Goal: Information Seeking & Learning: Learn about a topic

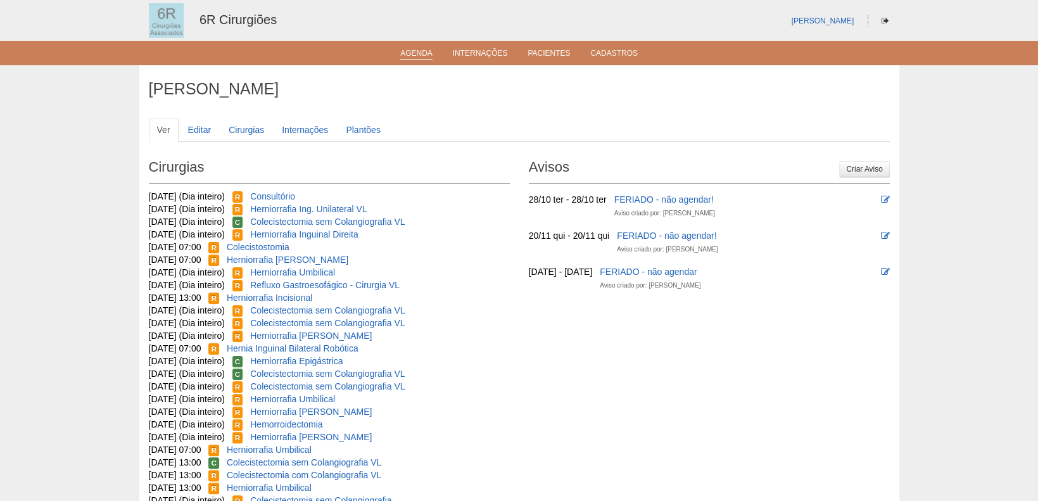
click at [416, 50] on link "Agenda" at bounding box center [416, 54] width 32 height 11
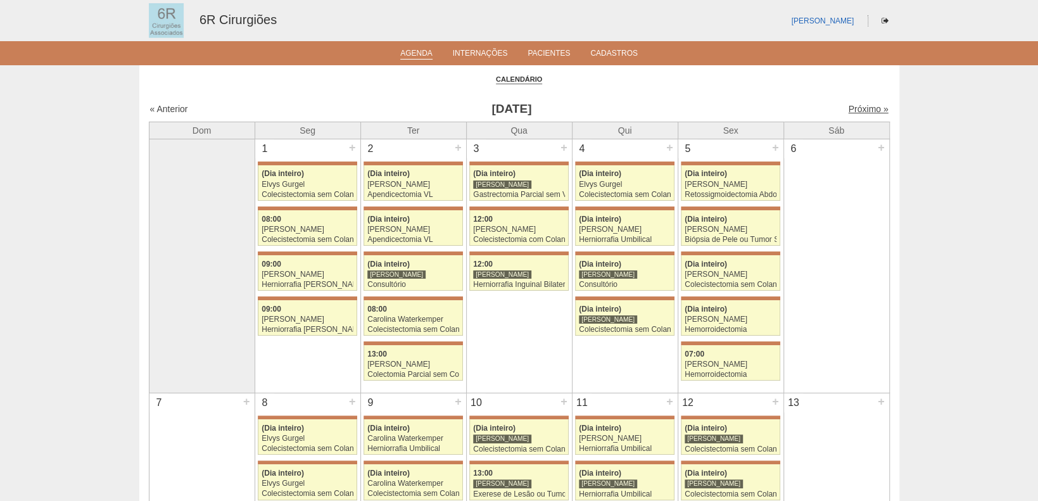
click at [848, 110] on link "Próximo »" at bounding box center [868, 109] width 40 height 10
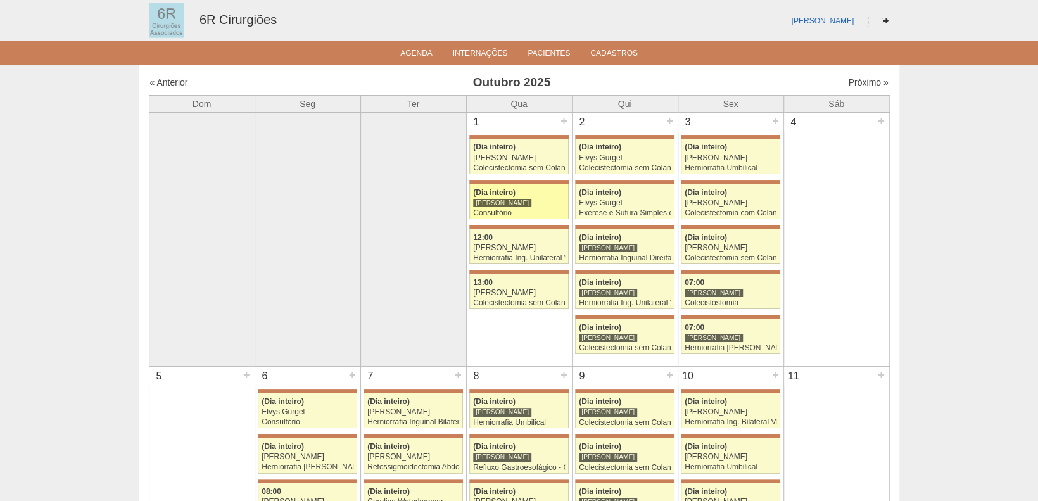
click at [521, 199] on div "[PERSON_NAME]" at bounding box center [519, 203] width 92 height 8
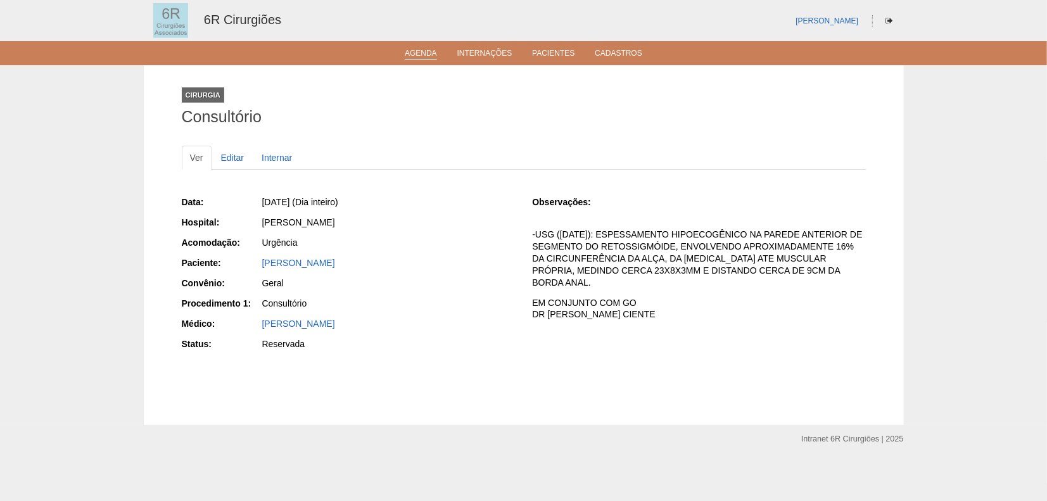
click at [420, 48] on li "Agenda" at bounding box center [421, 52] width 50 height 10
click at [417, 53] on link "Agenda" at bounding box center [421, 54] width 32 height 11
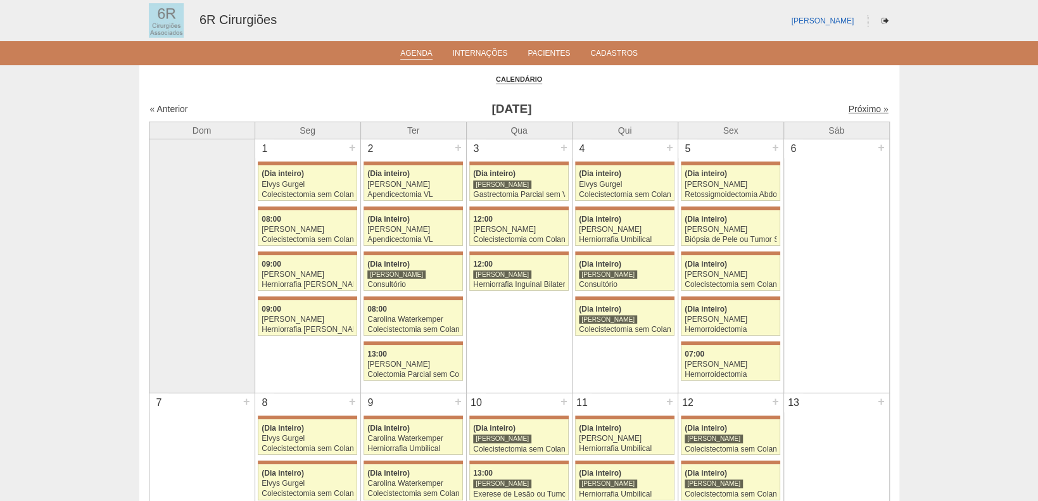
click at [848, 110] on link "Próximo »" at bounding box center [868, 109] width 40 height 10
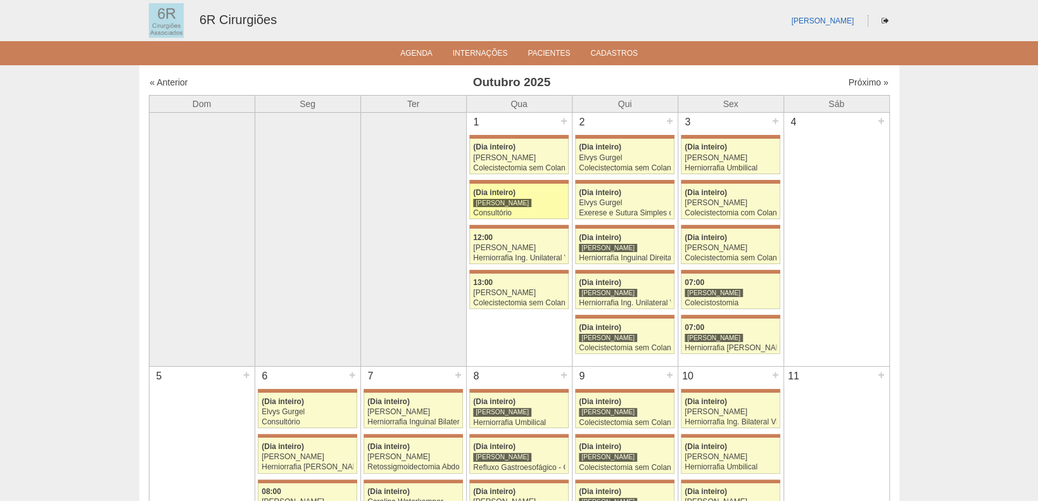
click at [524, 200] on div "[PERSON_NAME]" at bounding box center [519, 203] width 92 height 8
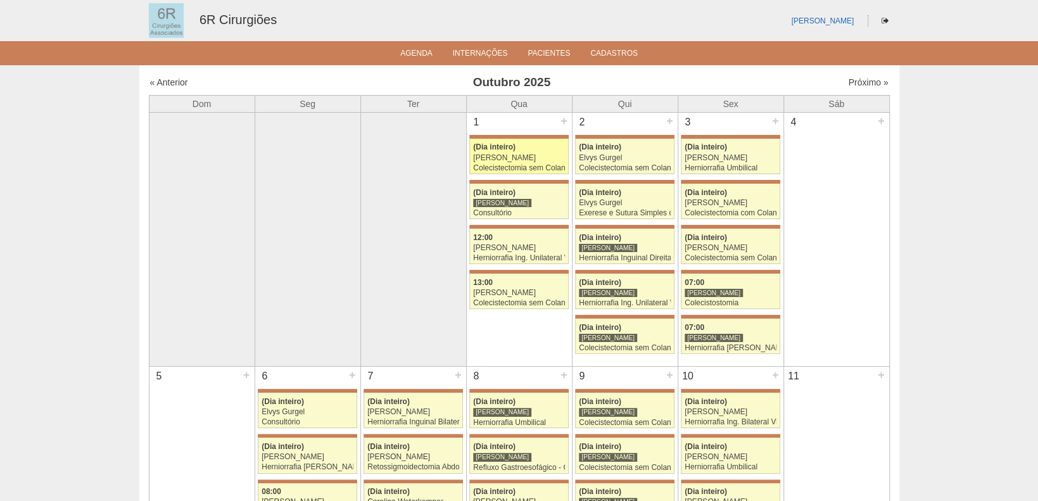
click at [522, 157] on div "[PERSON_NAME]" at bounding box center [519, 158] width 92 height 8
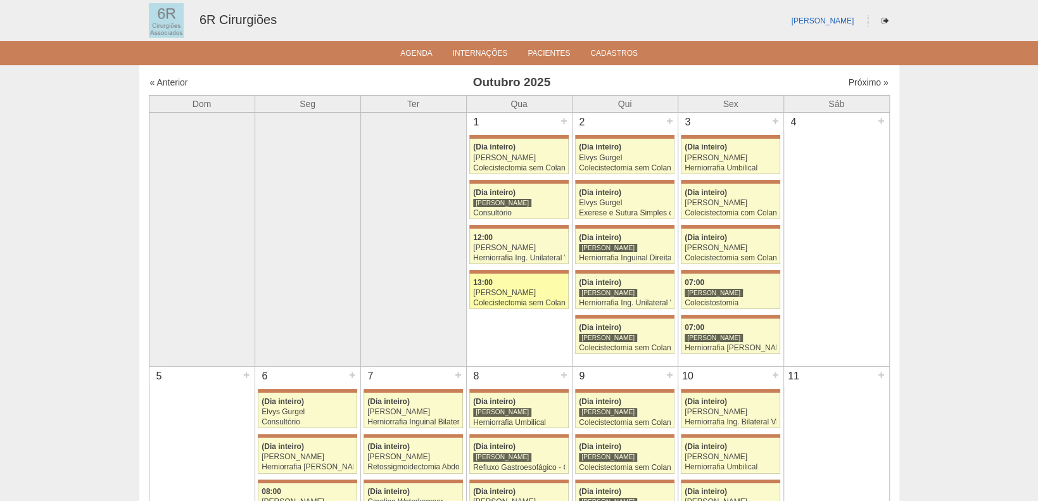
click at [525, 299] on div "Colecistectomia sem Colangiografia VL" at bounding box center [519, 303] width 92 height 8
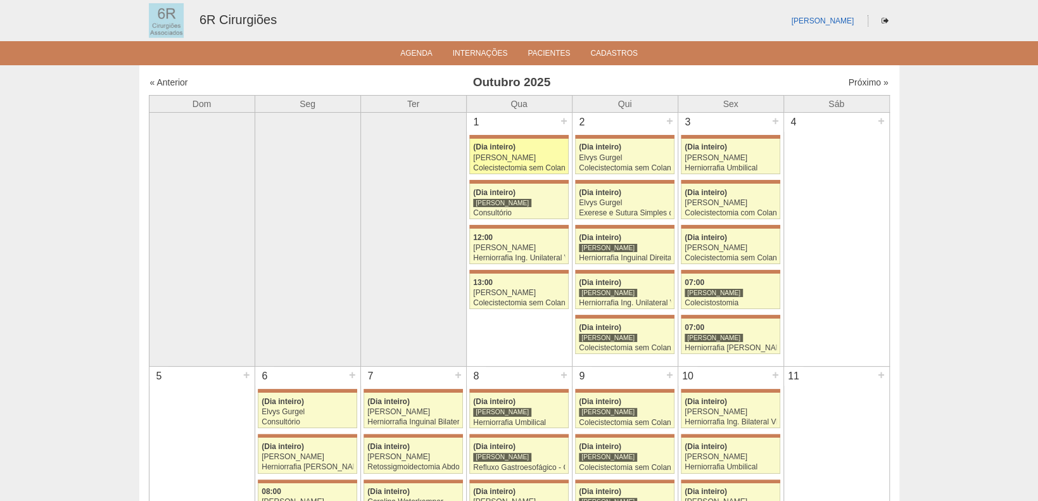
click at [523, 165] on div "Colecistectomia sem Colangiografia VL" at bounding box center [519, 168] width 92 height 8
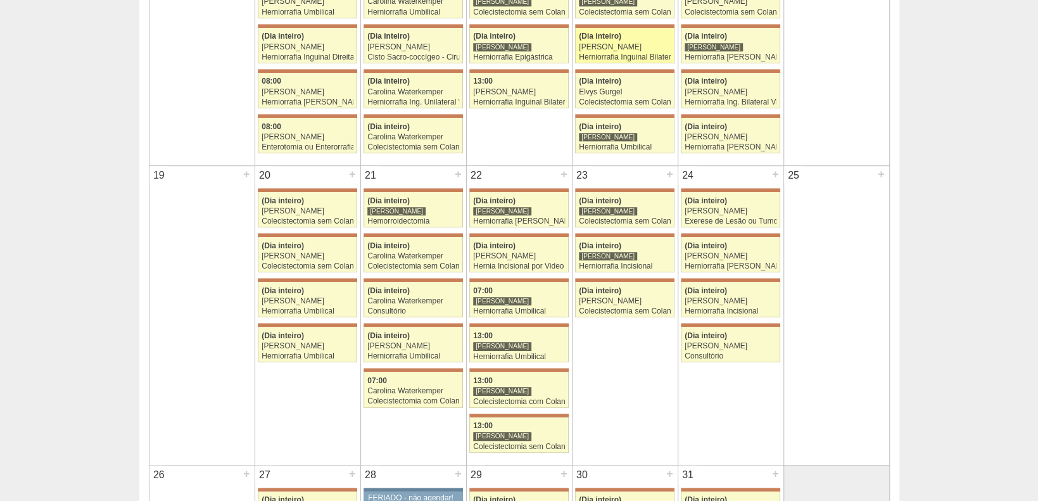
scroll to position [633, 0]
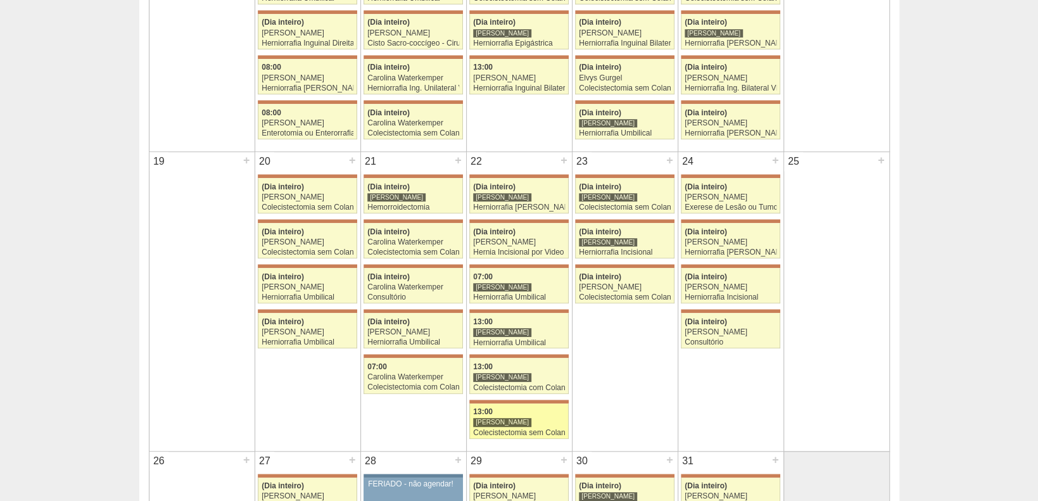
click at [551, 422] on div "[PERSON_NAME]" at bounding box center [519, 422] width 92 height 8
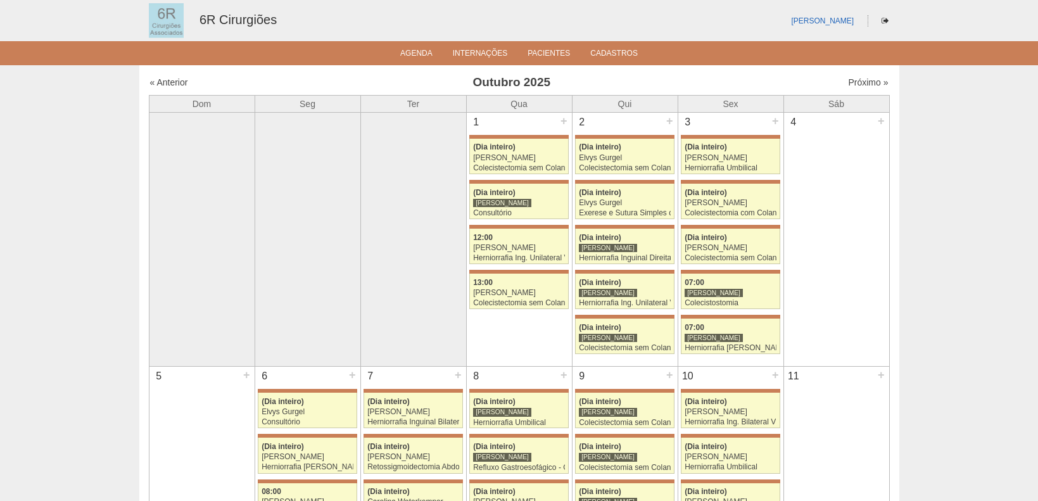
scroll to position [633, 0]
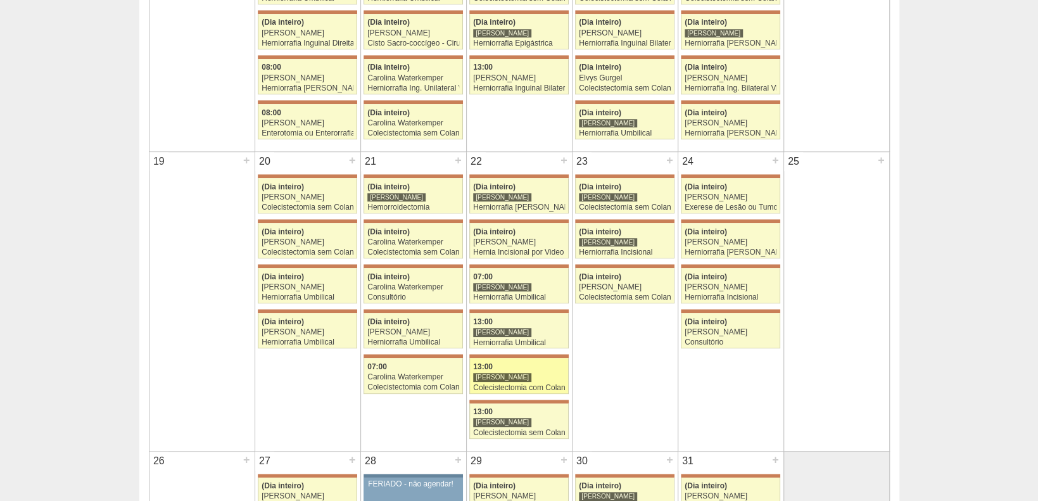
click at [524, 375] on div "[PERSON_NAME]" at bounding box center [519, 377] width 92 height 8
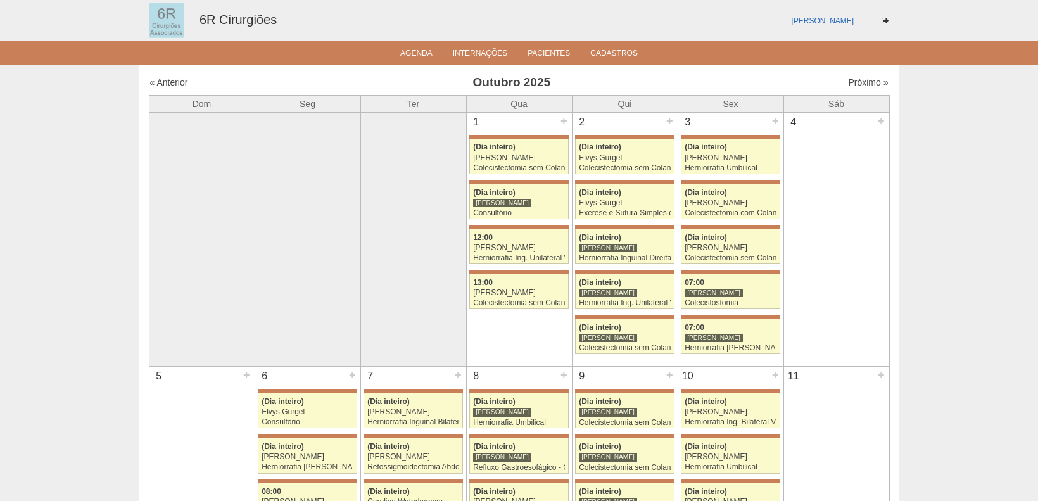
scroll to position [633, 0]
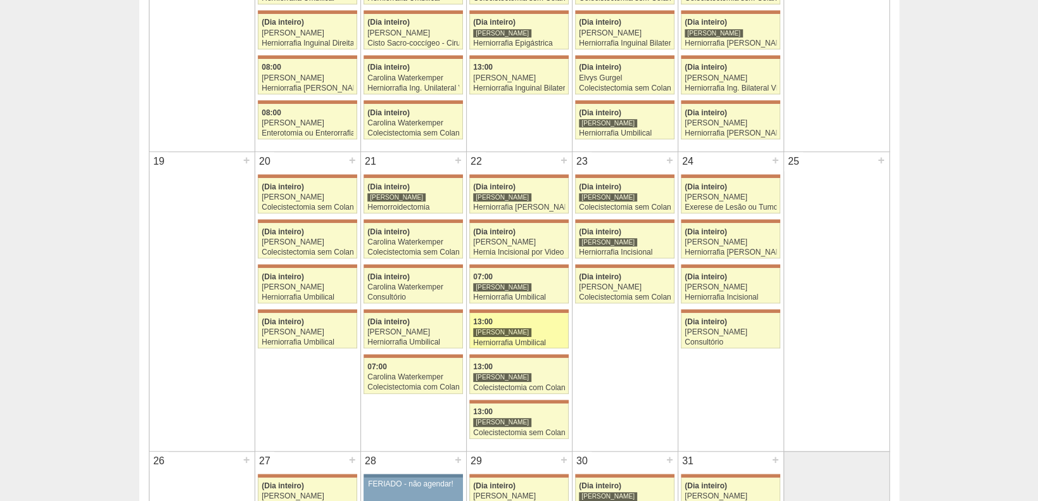
click at [522, 331] on div "[PERSON_NAME]" at bounding box center [519, 332] width 92 height 8
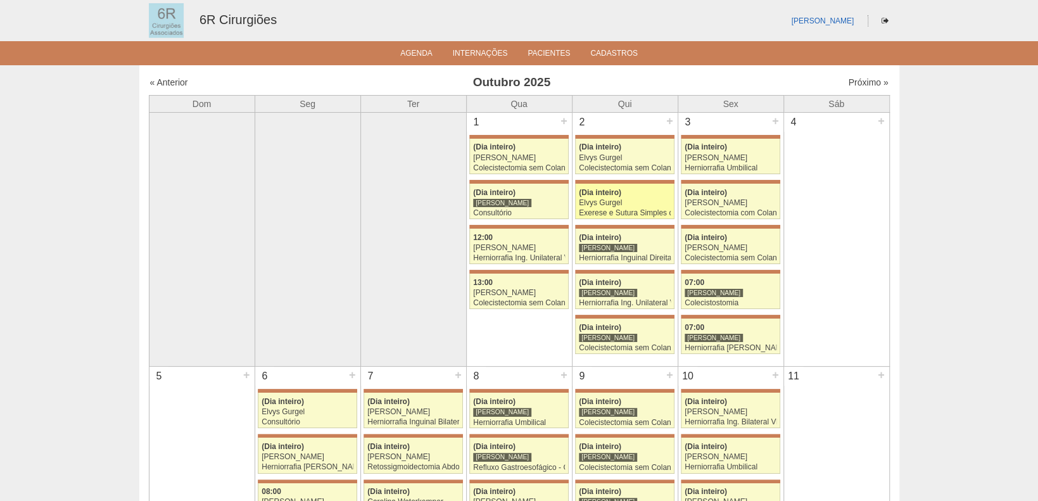
click at [648, 217] on link "71662 [PERSON_NAME] (Dia inteiro) Elvys Gurgel Exerese e Sutura Simples de Pequ…" at bounding box center [624, 201] width 99 height 35
